Goal: Task Accomplishment & Management: Use online tool/utility

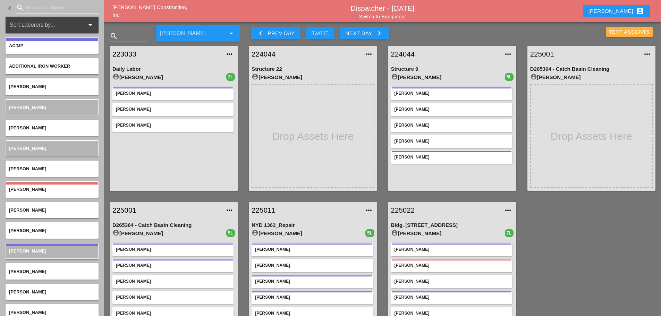
click at [621, 29] on div "Text Assgnts" at bounding box center [629, 32] width 41 height 8
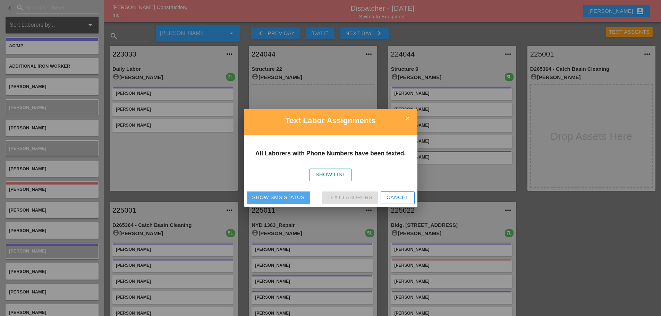
click at [263, 195] on div "Show SMS Status" at bounding box center [278, 198] width 52 height 8
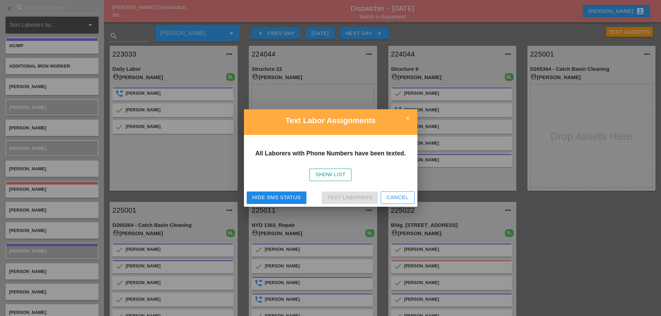
click at [411, 121] on icon "close" at bounding box center [408, 118] width 14 height 14
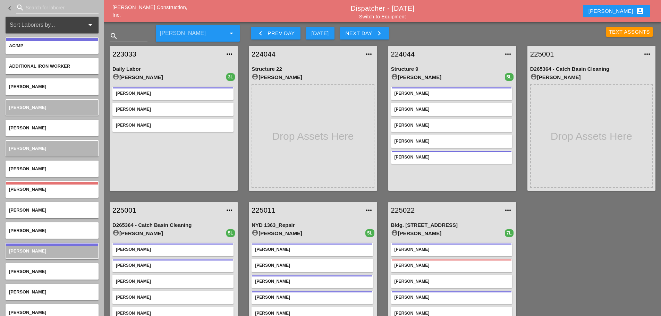
click at [610, 33] on div "Text Assgnts" at bounding box center [629, 32] width 41 height 8
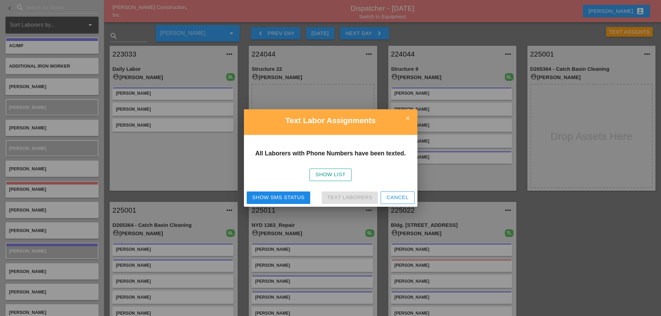
click at [284, 198] on div "Show SMS Status" at bounding box center [278, 198] width 52 height 8
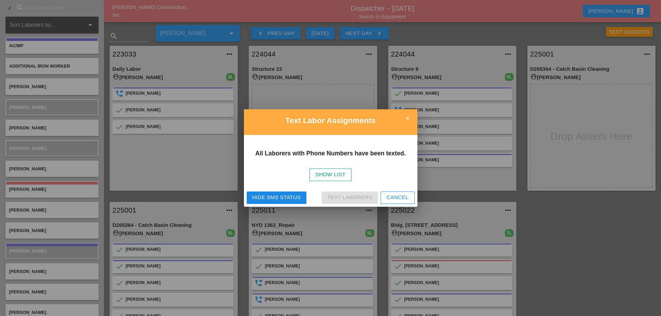
click at [407, 118] on icon "close" at bounding box center [408, 118] width 14 height 14
